Goal: Find contact information: Find contact information

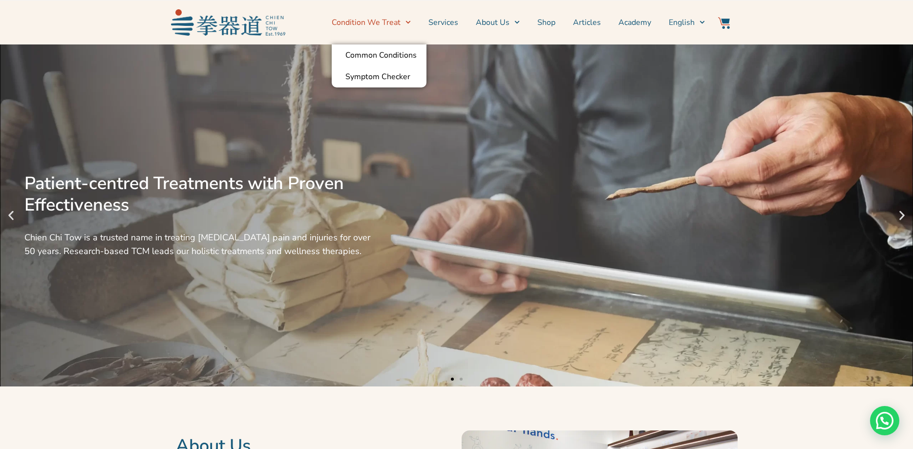
click at [411, 19] on span "Menu" at bounding box center [405, 22] width 10 height 15
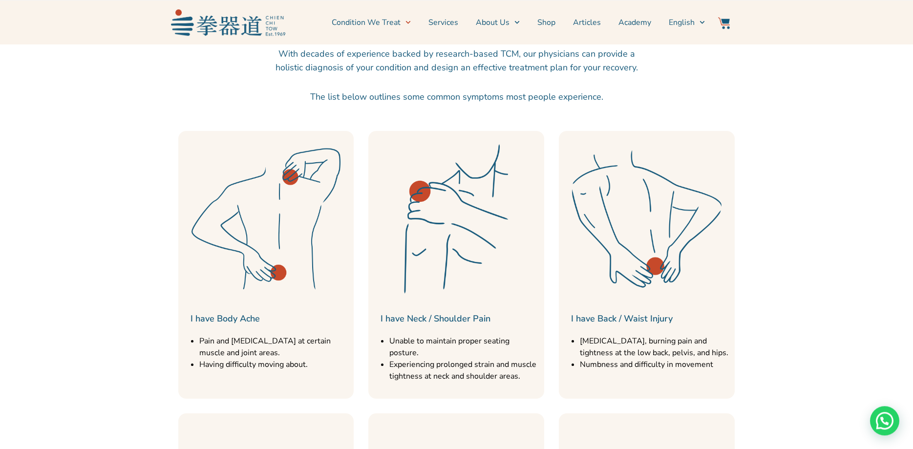
scroll to position [398, 0]
click at [657, 272] on img at bounding box center [647, 219] width 166 height 166
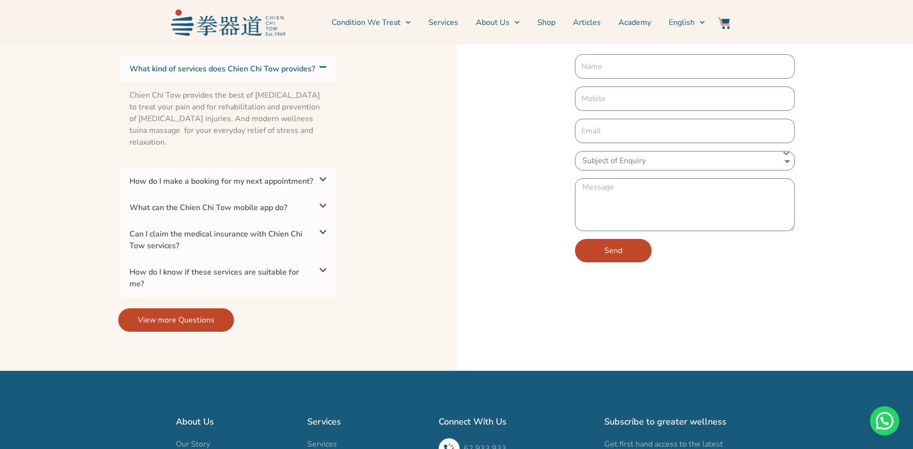
scroll to position [2684, 0]
click at [310, 172] on div "How do I make a booking for my next appointment?" at bounding box center [228, 181] width 217 height 26
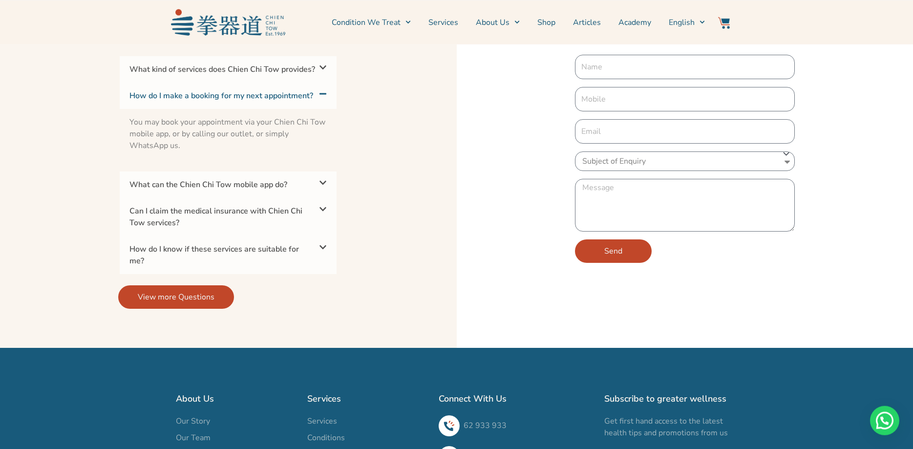
click at [308, 187] on div "What can the Chien Chi Tow mobile app do?" at bounding box center [228, 184] width 217 height 26
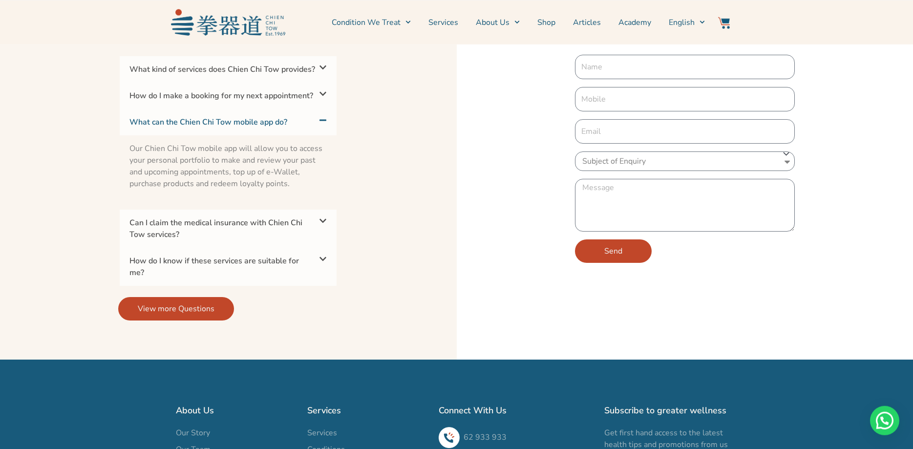
click at [298, 229] on link "Can I claim the medical insurance with Chien Chi Tow services?" at bounding box center [215, 228] width 173 height 22
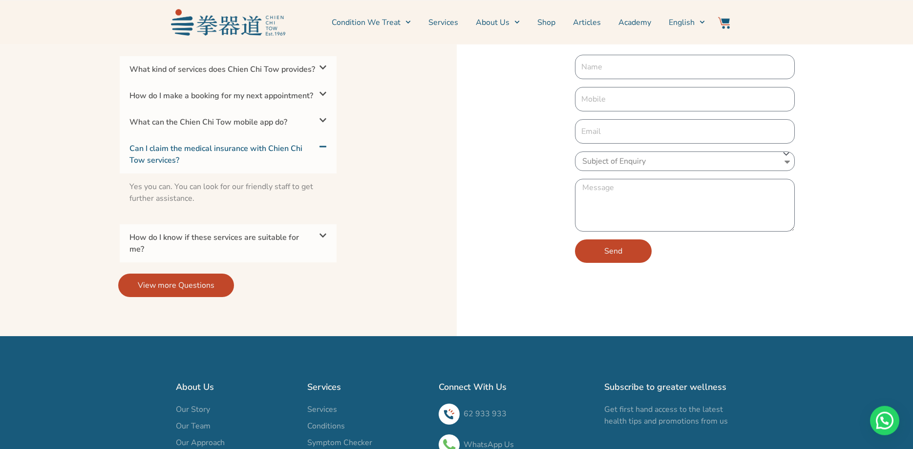
click at [287, 243] on link "How do I know if these services are suitable for me?" at bounding box center [213, 243] width 169 height 22
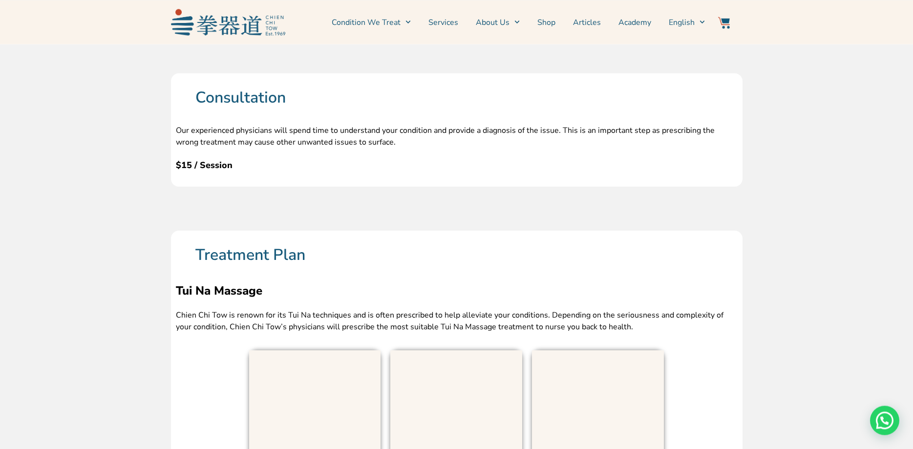
scroll to position [989, 0]
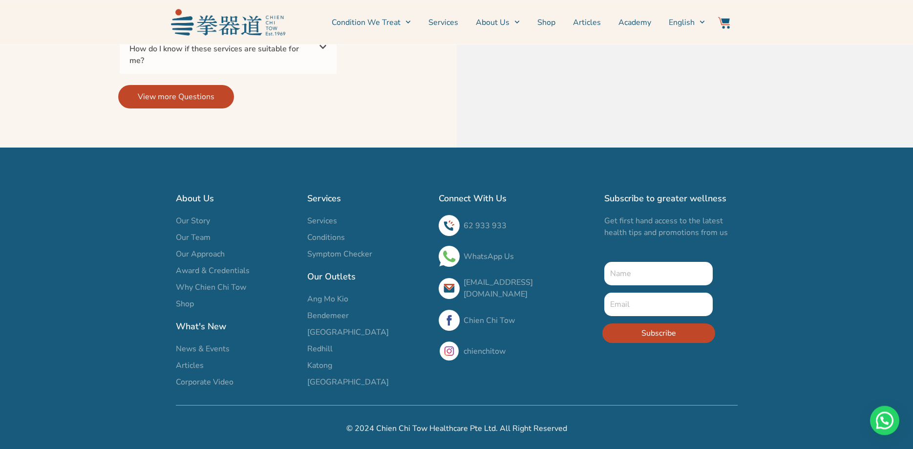
scroll to position [3349, 0]
click at [326, 47] on icon at bounding box center [323, 47] width 8 height 8
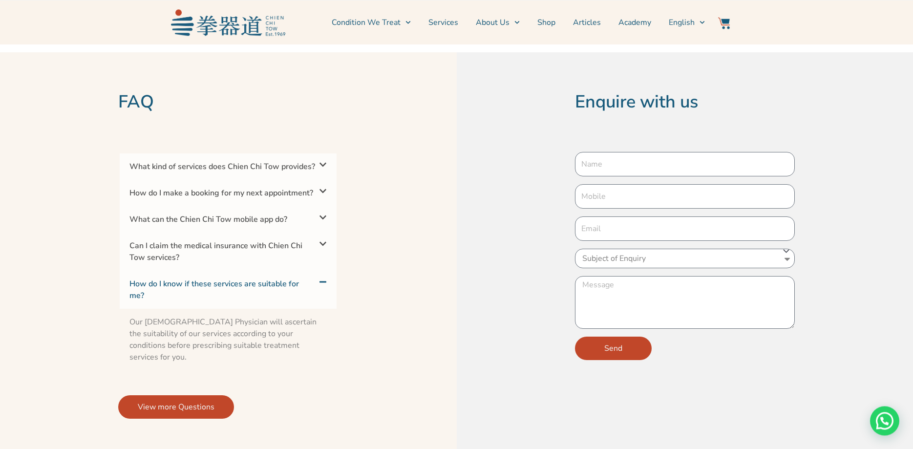
scroll to position [3013, 0]
click at [299, 156] on div "What kind of services does Chien Chi Tow provides?" at bounding box center [228, 167] width 217 height 26
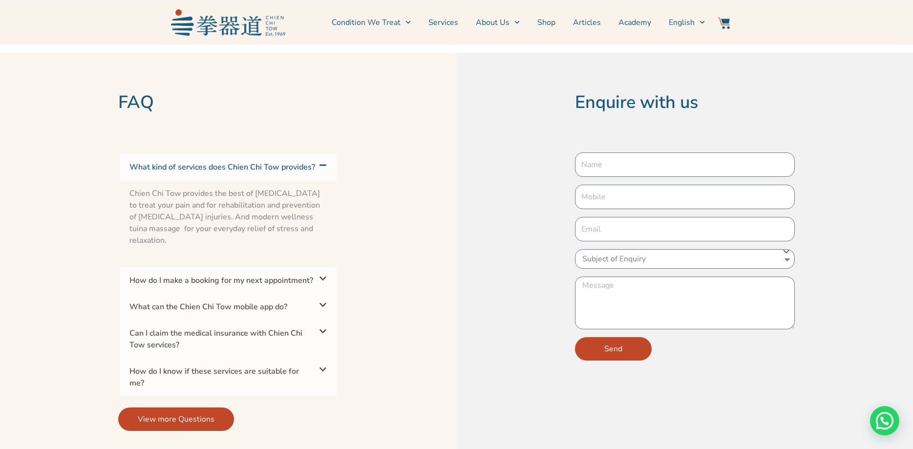
click at [256, 287] on div "How do I make a booking for my next appointment?" at bounding box center [228, 280] width 217 height 26
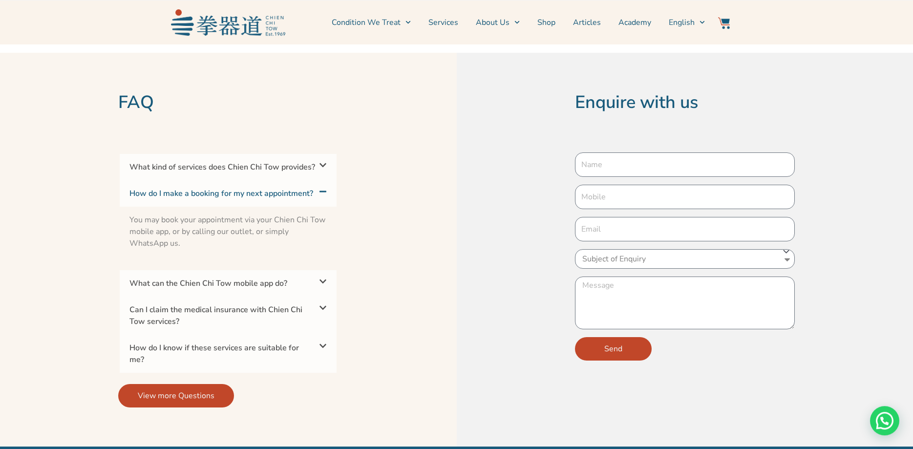
click at [241, 289] on link "What can the Chien Chi Tow mobile app do?" at bounding box center [208, 283] width 158 height 11
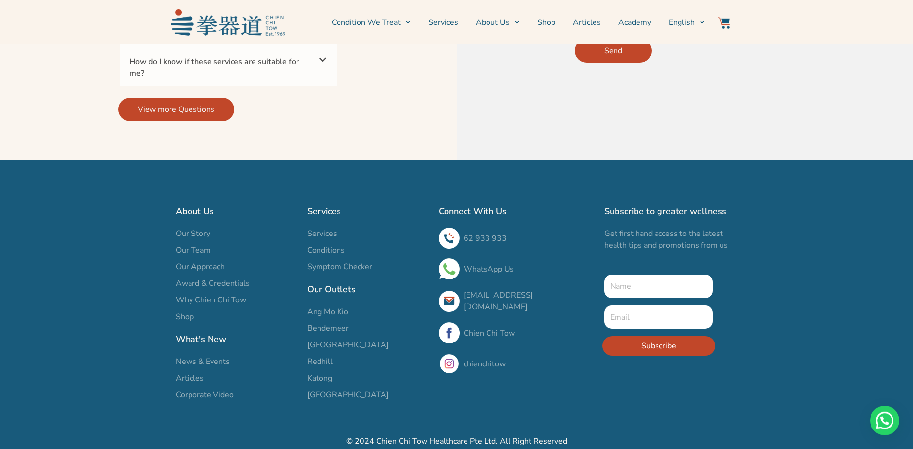
scroll to position [3312, 0]
click at [704, 19] on span "Menu" at bounding box center [699, 22] width 10 height 15
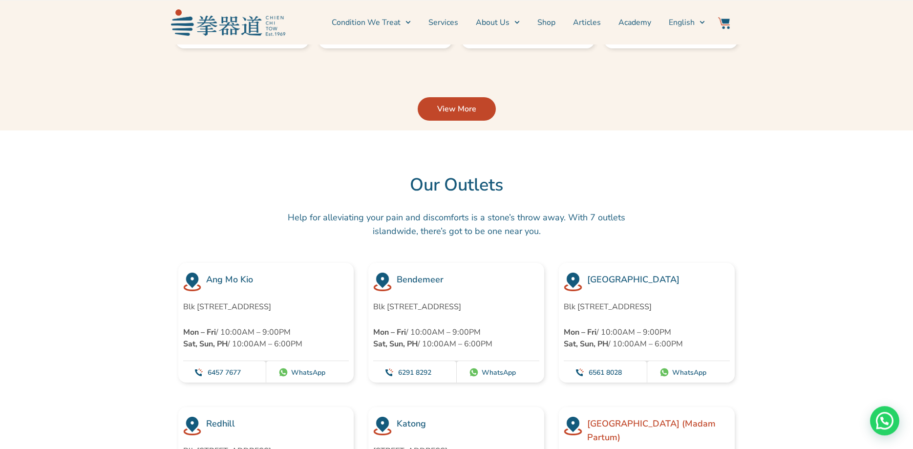
scroll to position [2491, 0]
click at [239, 306] on p "Blk 452 Ang Mo Kio Avenue 10 #01-1783, Singapore 560452" at bounding box center [266, 307] width 166 height 12
copy p "560452"
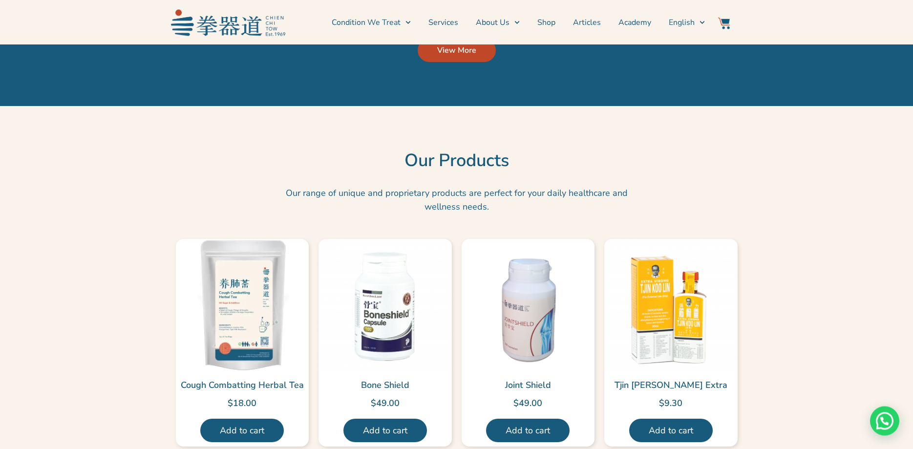
scroll to position [2093, 0]
